Goal: Information Seeking & Learning: Learn about a topic

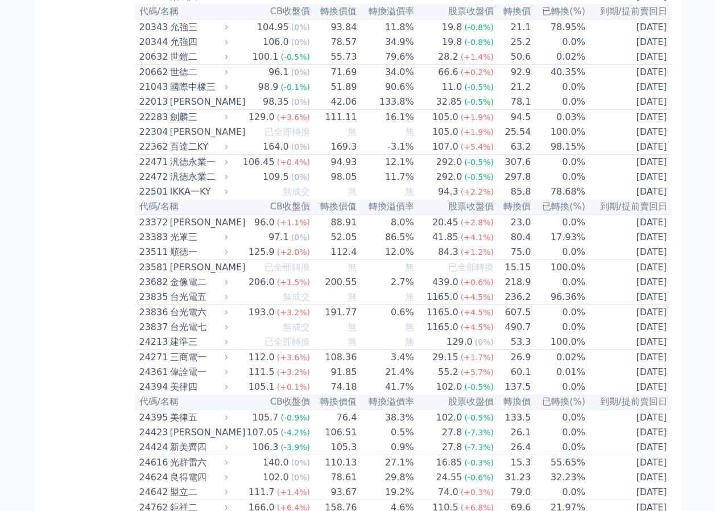
scroll to position [669, 0]
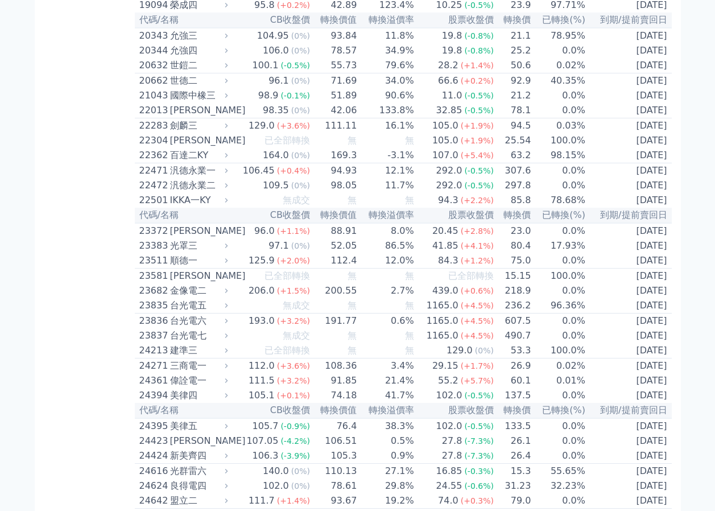
click at [639, 148] on td "[DATE]" at bounding box center [629, 140] width 86 height 15
click at [642, 163] on td "[DATE]" at bounding box center [629, 155] width 86 height 15
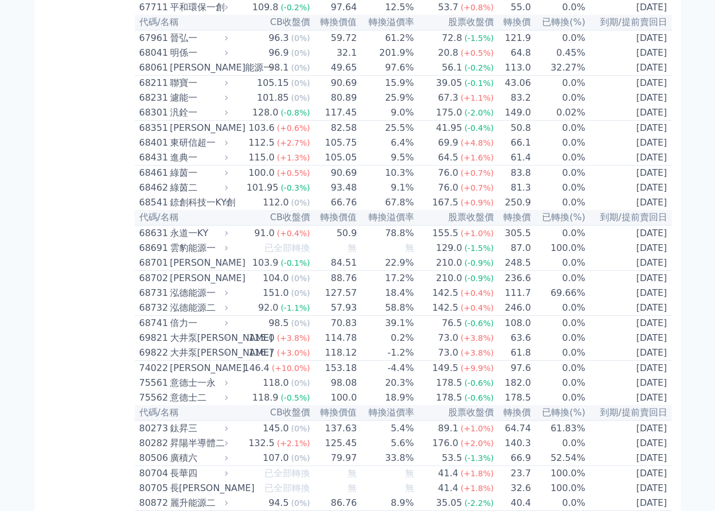
scroll to position [5401, 0]
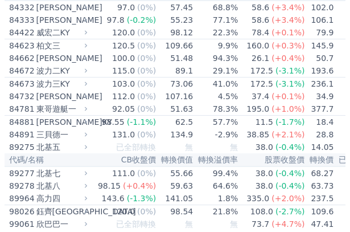
drag, startPoint x: 158, startPoint y: 69, endPoint x: 3, endPoint y: 70, distance: 154.8
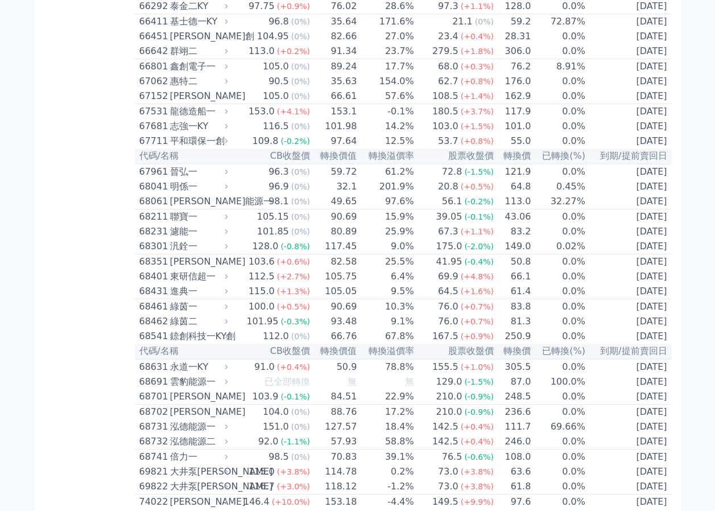
scroll to position [5209, 0]
